Goal: Information Seeking & Learning: Learn about a topic

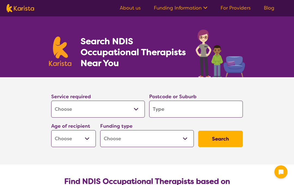
select select "[MEDICAL_DATA]"
click at [165, 110] on input "search" at bounding box center [196, 109] width 94 height 17
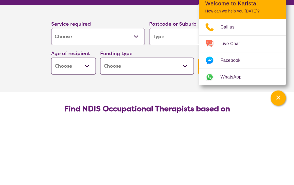
type input "5276"
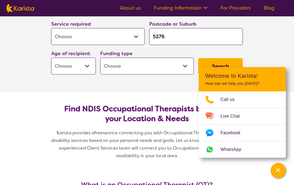
click at [90, 66] on select "Early Childhood - 0 to 9 Child - 10 to 11 Adolescent - 12 to 17 Adult - 18 to 6…" at bounding box center [73, 66] width 45 height 17
select select "AG"
click at [188, 68] on select "Home Care Package (HCP) National Disability Insurance Scheme (NDIS) I don't know" at bounding box center [147, 66] width 94 height 17
select select "i-don-t-know"
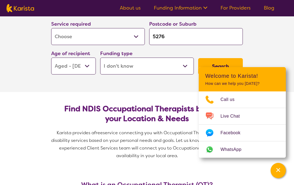
select select "i-don-t-know"
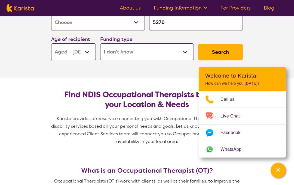
click at [227, 54] on button "Search" at bounding box center [220, 52] width 45 height 16
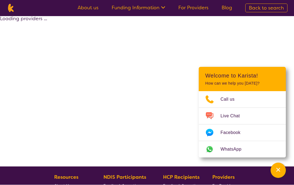
scroll to position [2, 0]
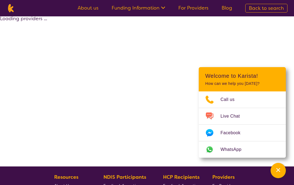
select select "[MEDICAL_DATA]"
select select "AG"
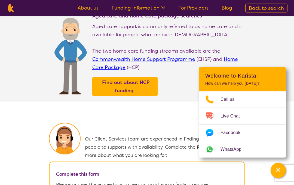
scroll to position [173, 0]
click at [138, 95] on span "Find out about HCP funding" at bounding box center [125, 86] width 49 height 17
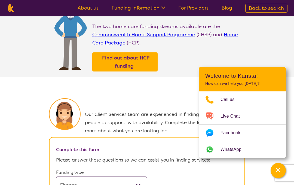
select select "[MEDICAL_DATA]"
select select "AG"
select select "i-don-t-know"
select select "[MEDICAL_DATA]"
select select "AG"
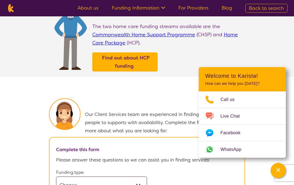
select select "i-don-t-know"
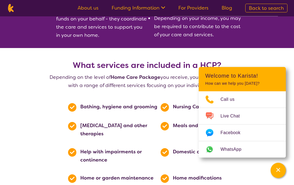
scroll to position [202, 0]
